Goal: Information Seeking & Learning: Check status

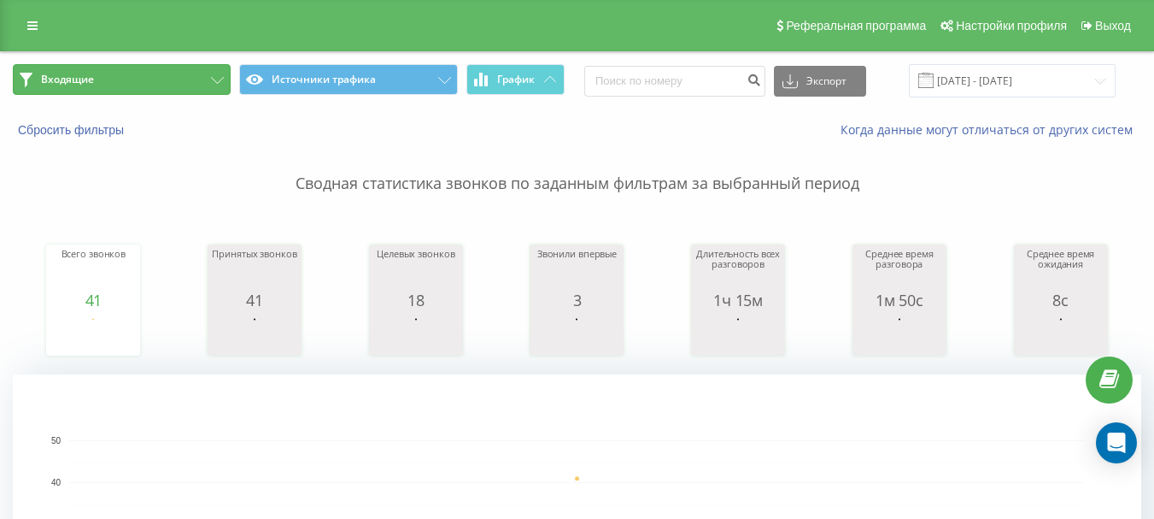
click at [144, 73] on button "Входящие" at bounding box center [122, 79] width 218 height 31
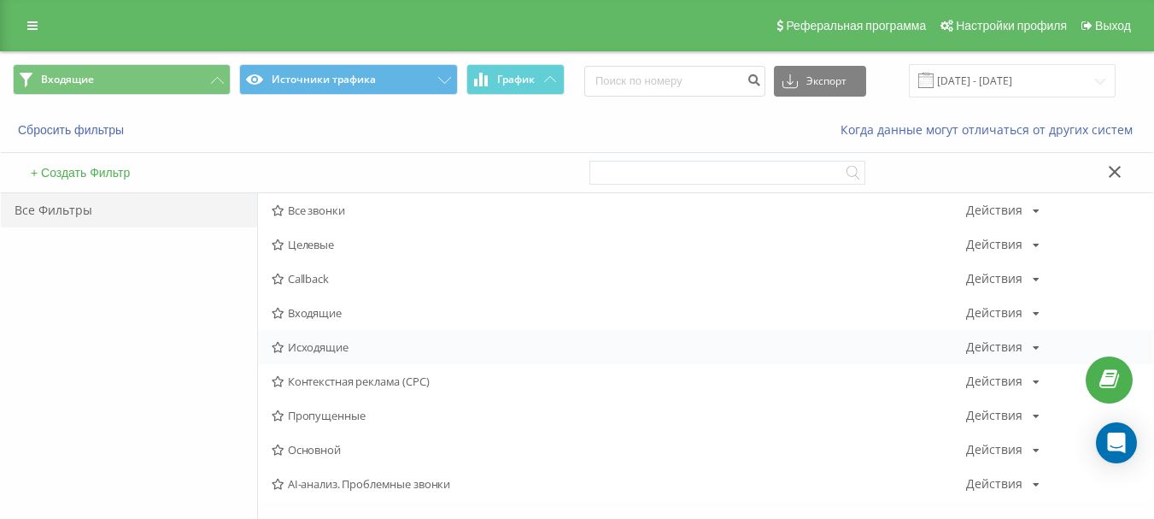
click at [331, 346] on span "Исходящие" at bounding box center [619, 347] width 695 height 12
